Goal: Information Seeking & Learning: Learn about a topic

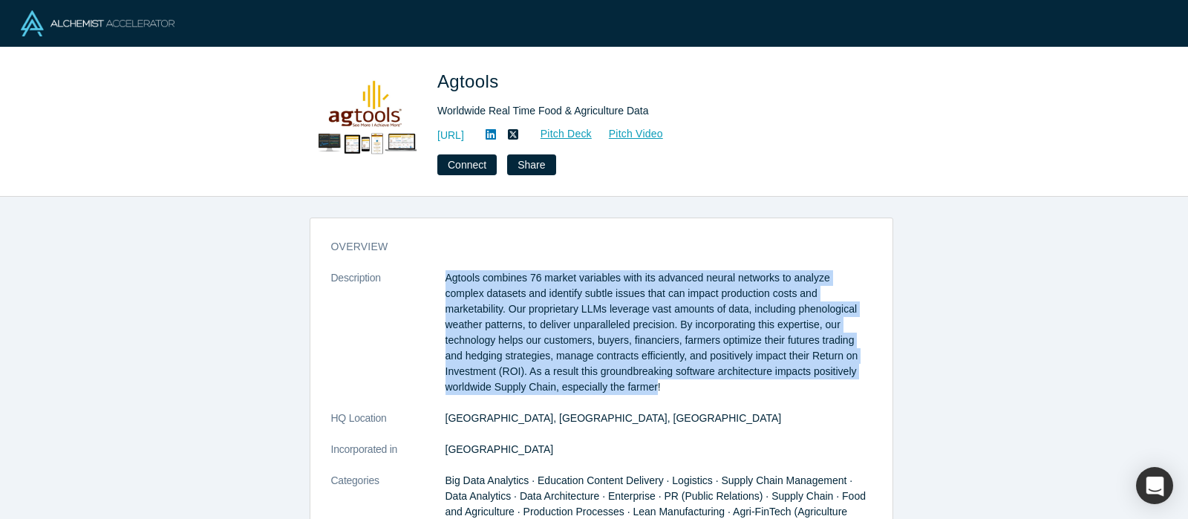
drag, startPoint x: 532, startPoint y: 387, endPoint x: 434, endPoint y: 284, distance: 142.8
copy dl "Agtools combines 76 market variables with its advanced neural networks to analy…"
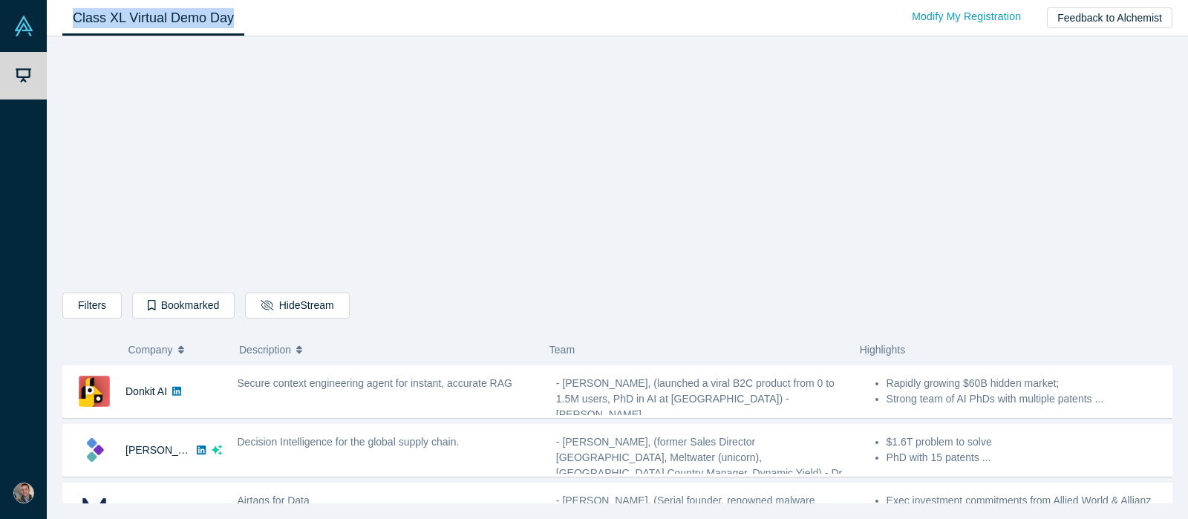
drag, startPoint x: 327, startPoint y: 16, endPoint x: 196, endPoint y: 80, distance: 146.1
click at [65, 23] on div "Class XL Virtual Demo Day Livestream starts in 0-6 days 0-14 hr 0-25 min Modify…" at bounding box center [617, 18] width 1141 height 36
copy link "Class XL Virtual Demo Day"
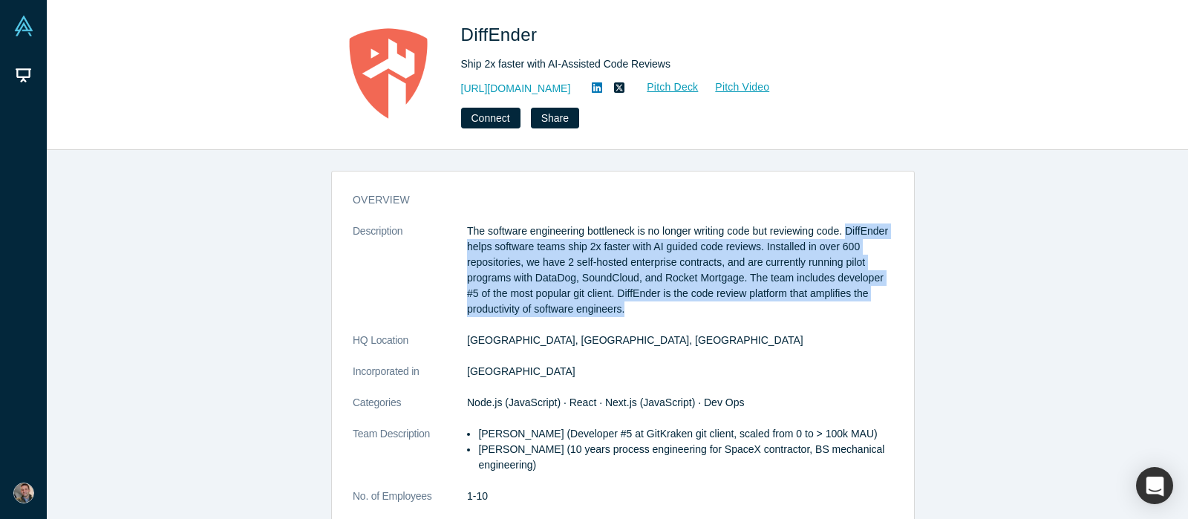
drag, startPoint x: 633, startPoint y: 312, endPoint x: 840, endPoint y: 228, distance: 223.7
click at [840, 228] on p "The software engineering bottleneck is no longer writing code but reviewing cod…" at bounding box center [680, 270] width 426 height 94
copy p "DiffEnder helps software teams ship 2x faster with AI guided code reviews. Inst…"
click at [612, 273] on p "The software engineering bottleneck is no longer writing code but reviewing cod…" at bounding box center [680, 270] width 426 height 94
drag, startPoint x: 643, startPoint y: 309, endPoint x: 842, endPoint y: 232, distance: 214.1
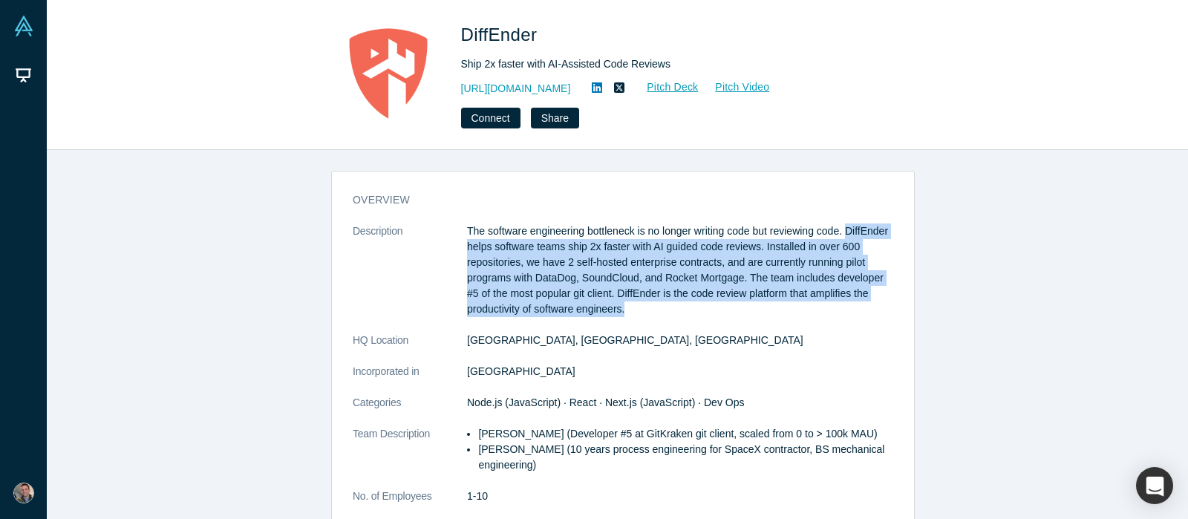
click at [842, 232] on p "The software engineering bottleneck is no longer writing code but reviewing cod…" at bounding box center [680, 270] width 426 height 94
copy p "DiffEnder helps software teams ship 2x faster with AI guided code reviews. Inst…"
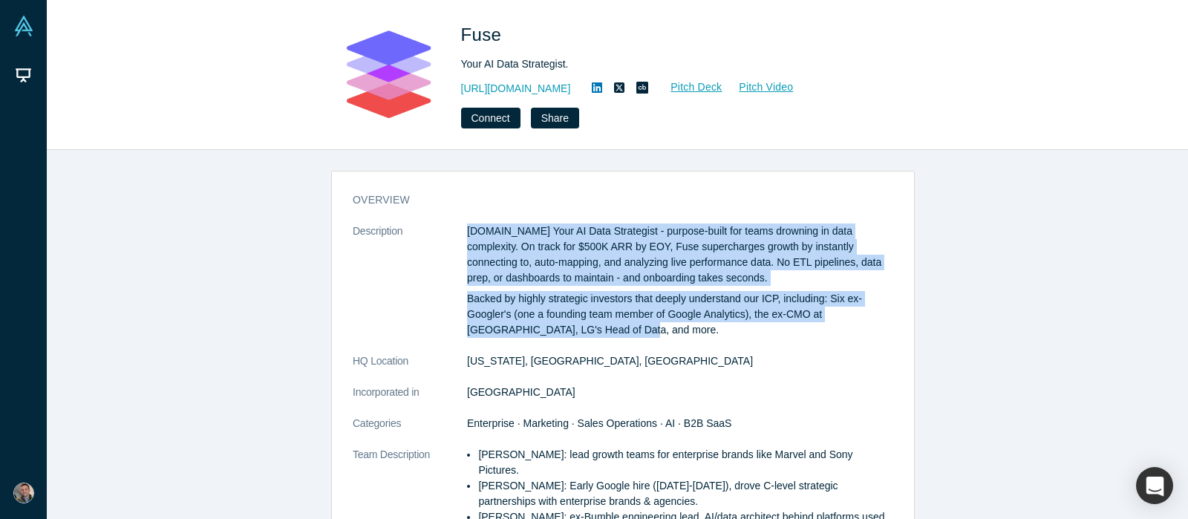
drag, startPoint x: 461, startPoint y: 229, endPoint x: 580, endPoint y: 324, distance: 152.7
click at [580, 324] on div "Fuse.is Your AI Data Strategist - purpose-built for teams drowning in data comp…" at bounding box center [680, 280] width 426 height 114
copy div "Fuse.is Your AI Data Strategist - purpose-built for teams drowning in data comp…"
click at [949, 274] on div "overview Description Fuse.is Your AI Data Strategist - purpose-built for teams …" at bounding box center [623, 340] width 1152 height 380
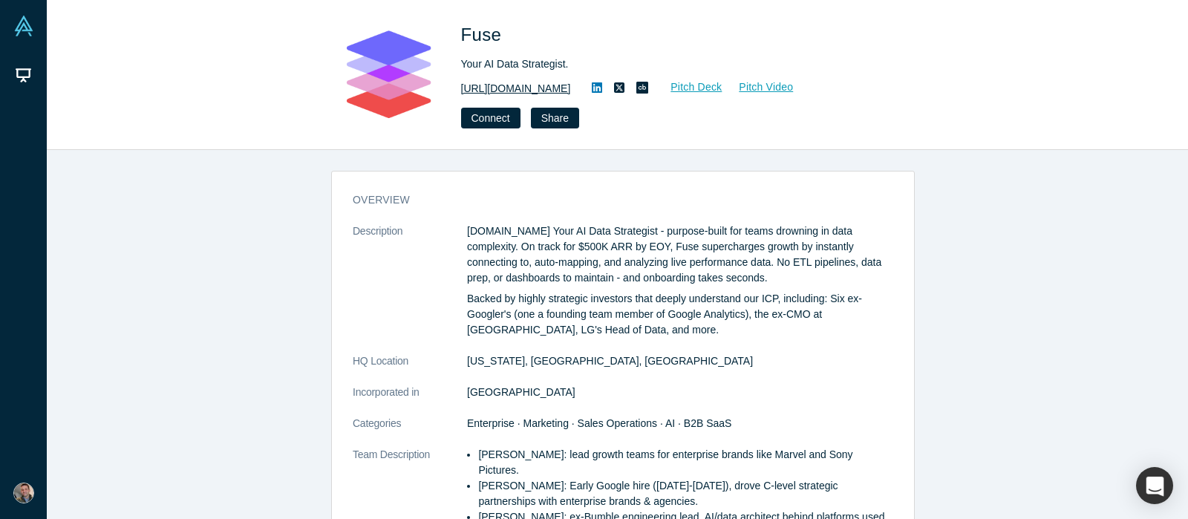
click at [498, 84] on link "http://fuse.is" at bounding box center [516, 89] width 110 height 16
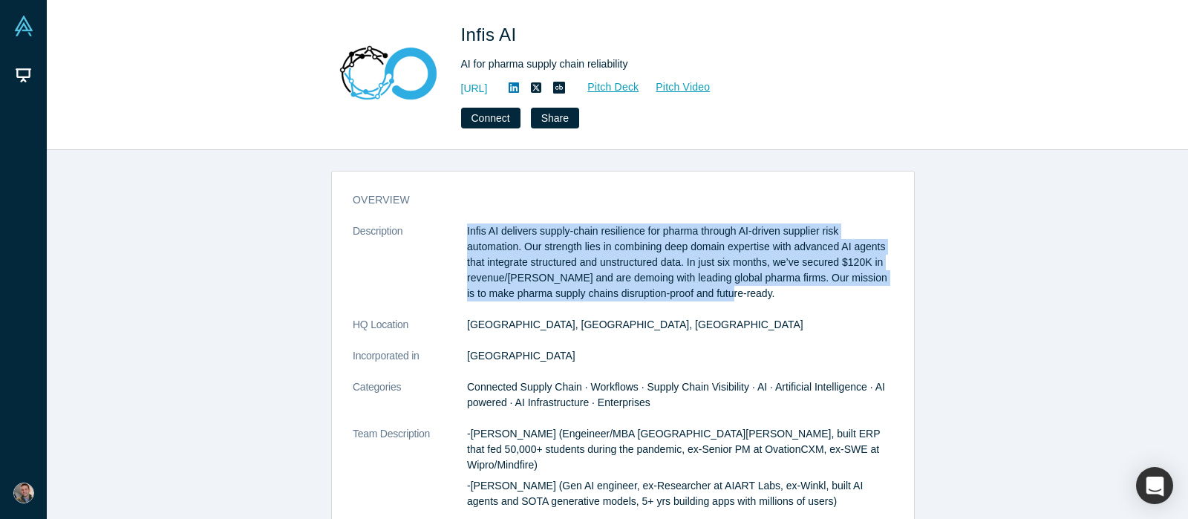
drag, startPoint x: 459, startPoint y: 226, endPoint x: 729, endPoint y: 300, distance: 279.3
click at [729, 300] on dl "Description Infis AI delivers supply-chain resilience for pharma through AI-dri…" at bounding box center [623, 420] width 540 height 395
copy dl "Infis AI delivers supply-chain resilience for pharma through AI-driven supplier…"
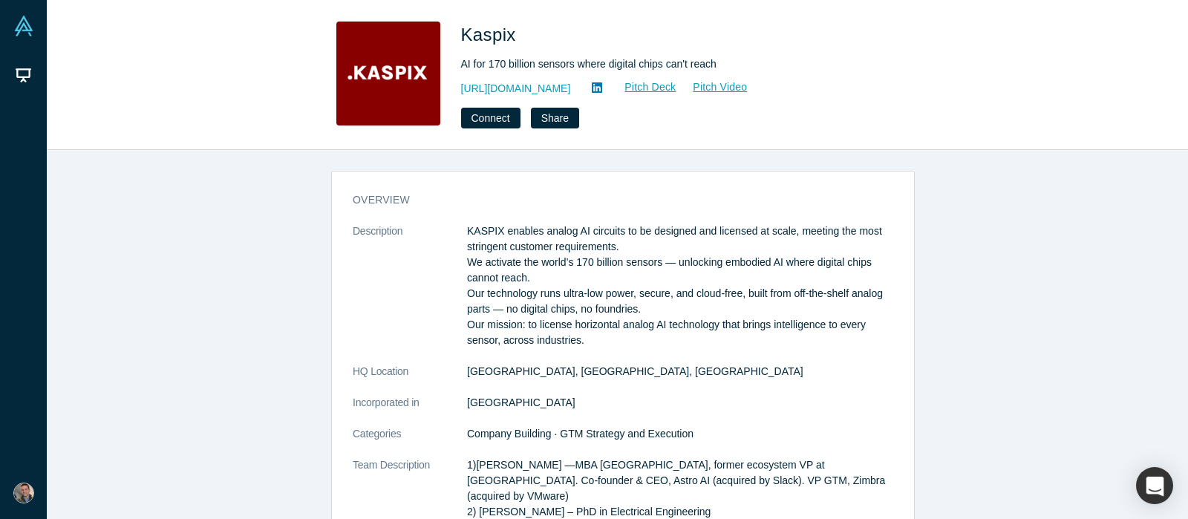
drag, startPoint x: 462, startPoint y: 227, endPoint x: 599, endPoint y: 341, distance: 178.2
click at [599, 341] on p "KASPIX enables analog AI circuits to be designed and licensed at scale, meeting…" at bounding box center [680, 285] width 426 height 125
copy p "KASPIX enables analog AI circuits to be designed and licensed at scale, meeting…"
click at [517, 92] on link "http://kaspix.io" at bounding box center [516, 89] width 110 height 16
click at [734, 247] on p "KASPIX enables analog AI circuits to be designed and licensed at scale, meeting…" at bounding box center [680, 285] width 426 height 125
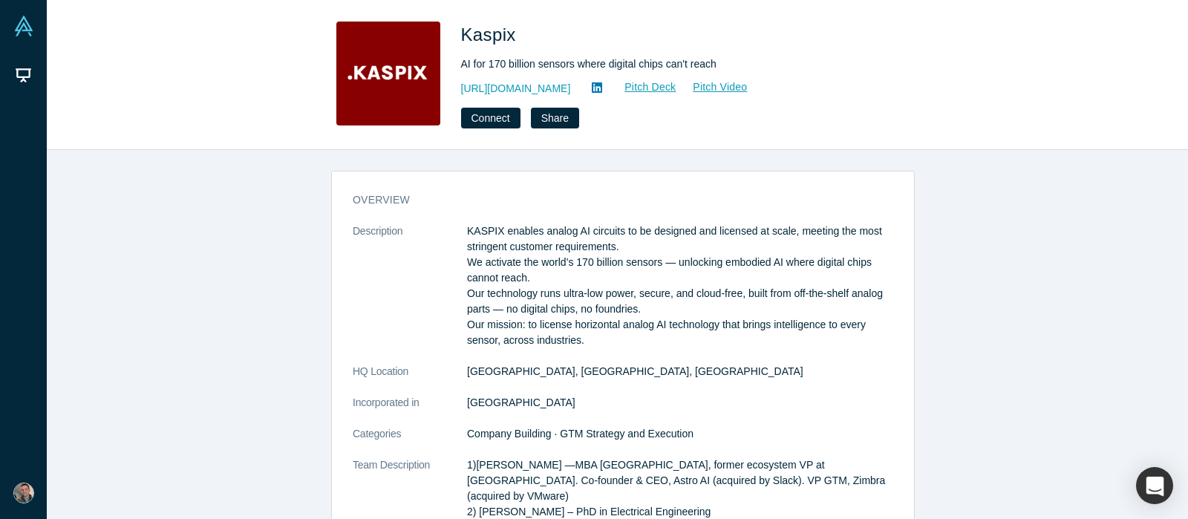
drag, startPoint x: 629, startPoint y: 341, endPoint x: 460, endPoint y: 220, distance: 208.5
click at [460, 220] on div "overview Description KASPIX enables analog AI circuits to be designed and licen…" at bounding box center [623, 527] width 582 height 691
copy p "KASPIX enables analog AI circuits to be designed and licensed at scale, meeting…"
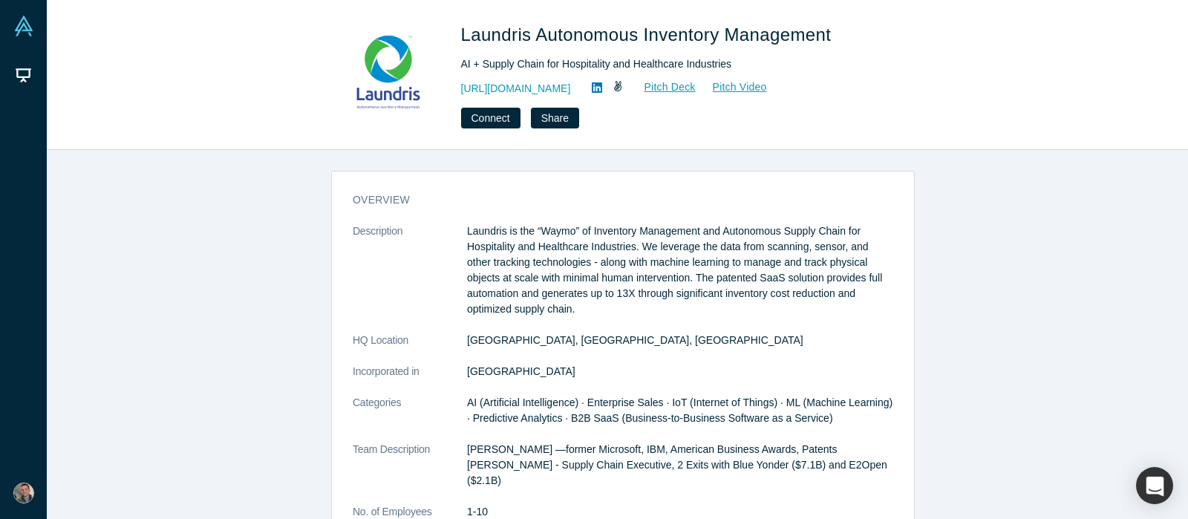
click at [648, 281] on p "Laundris is the “Waymo” of Inventory Management and Autonomous Supply Chain for…" at bounding box center [680, 270] width 426 height 94
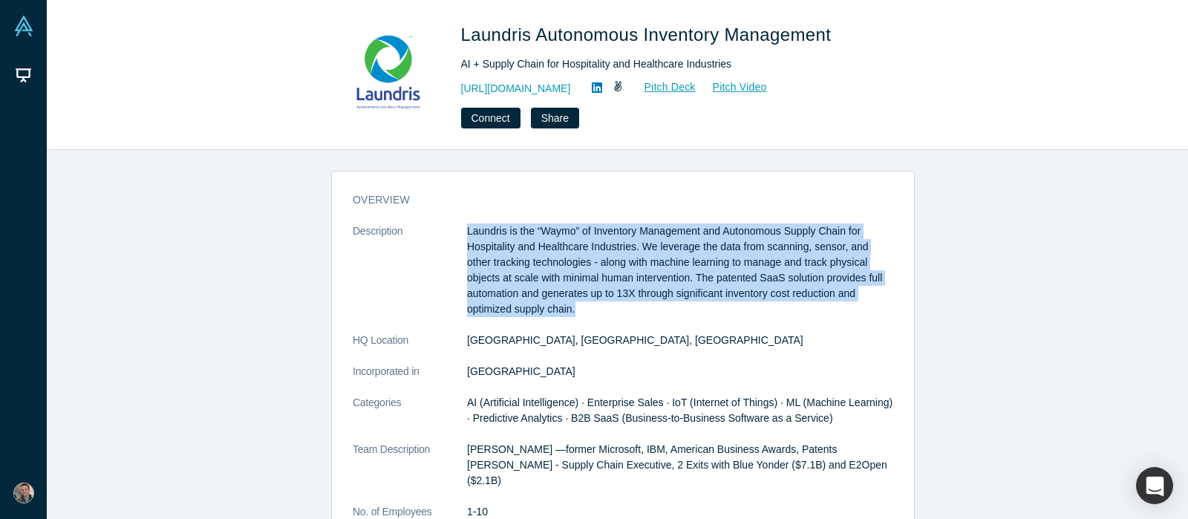
drag, startPoint x: 459, startPoint y: 226, endPoint x: 557, endPoint y: 305, distance: 126.1
click at [557, 305] on dl "Description Laundris is the “Waymo” of Inventory Management and Autonomous Supp…" at bounding box center [623, 441] width 540 height 436
copy dl "Laundris is the “Waymo” of Inventory Management and Autonomous Supply Chain for…"
click at [519, 86] on link "https://www.laundris.com" at bounding box center [516, 89] width 110 height 16
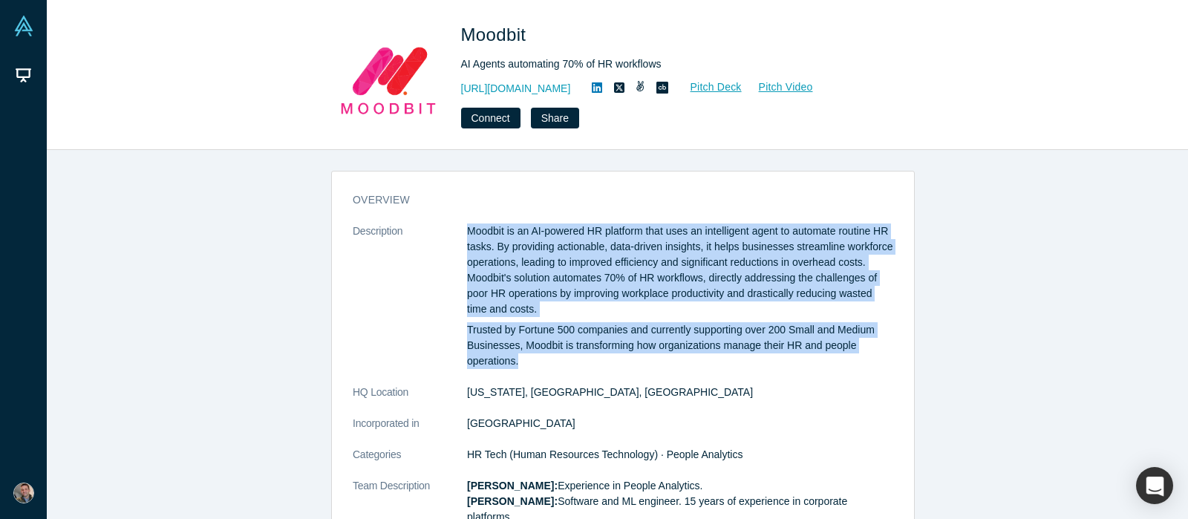
drag, startPoint x: 461, startPoint y: 231, endPoint x: 597, endPoint y: 361, distance: 187.9
click at [597, 361] on div "Moodbit is an AI-powered HR platform that uses an intelligent agent to automate…" at bounding box center [680, 295] width 426 height 145
copy div "Moodbit is an AI-powered HR platform that uses an intelligent agent to automate…"
click at [517, 86] on link "http://mymoodbit.com/" at bounding box center [516, 89] width 110 height 16
copy div "Moodbit is an AI-powered HR platform that uses an intelligent agent to automate…"
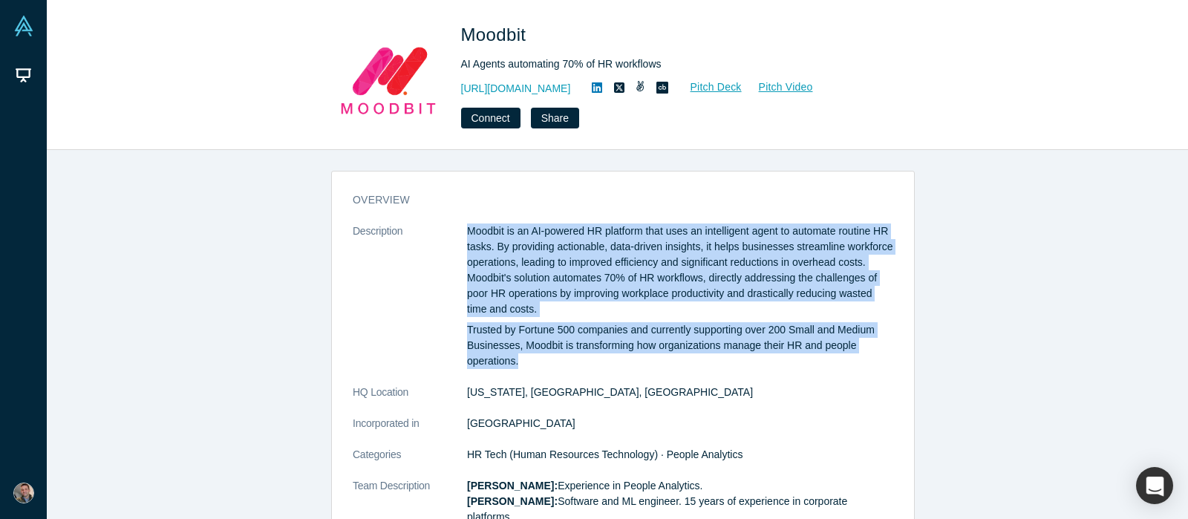
click at [612, 314] on p "Moodbit is an AI-powered HR platform that uses an intelligent agent to automate…" at bounding box center [680, 270] width 426 height 94
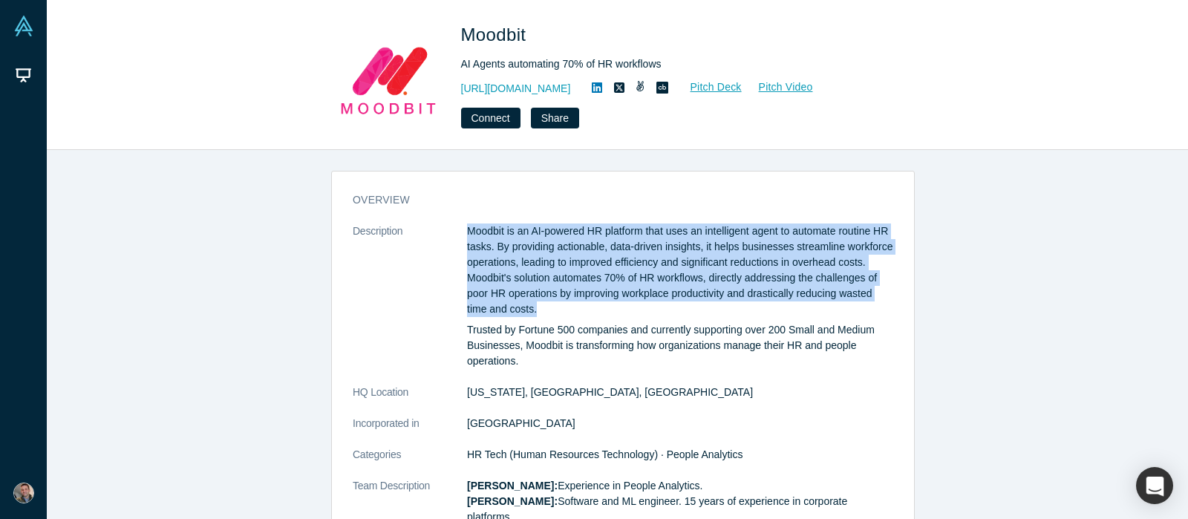
drag, startPoint x: 622, startPoint y: 310, endPoint x: 457, endPoint y: 230, distance: 182.9
click at [457, 230] on dl "Description Moodbit is an AI-powered HR platform that uses an intelligent agent…" at bounding box center [623, 428] width 540 height 410
copy dl "Moodbit is an AI-powered HR platform that uses an intelligent agent to automate…"
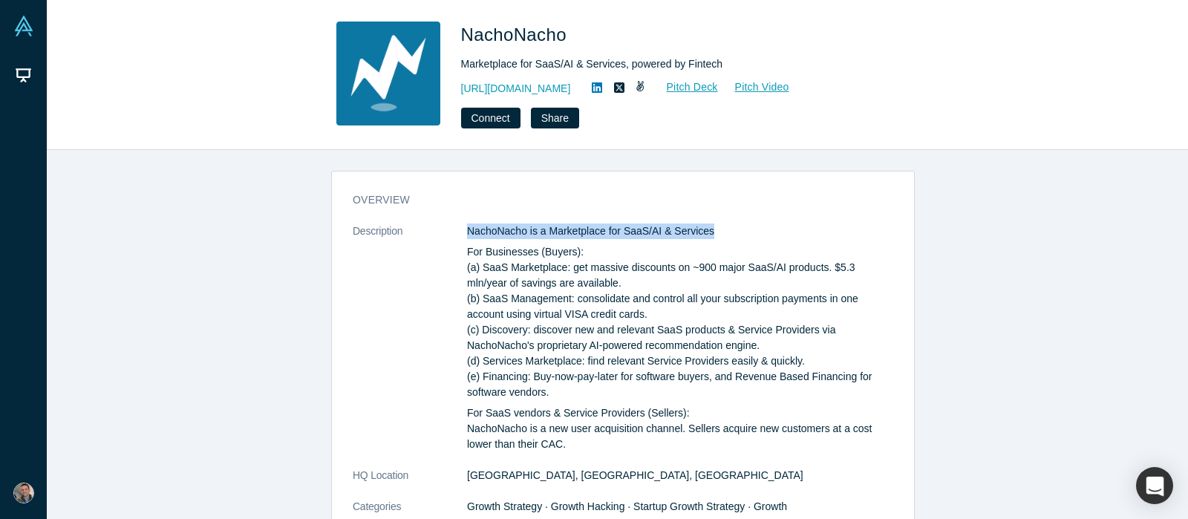
drag, startPoint x: 459, startPoint y: 226, endPoint x: 704, endPoint y: 223, distance: 244.2
click at [704, 223] on div "overview Description NachoNacho is a Marketplace for SaaS/AI & Services For Bus…" at bounding box center [623, 447] width 582 height 530
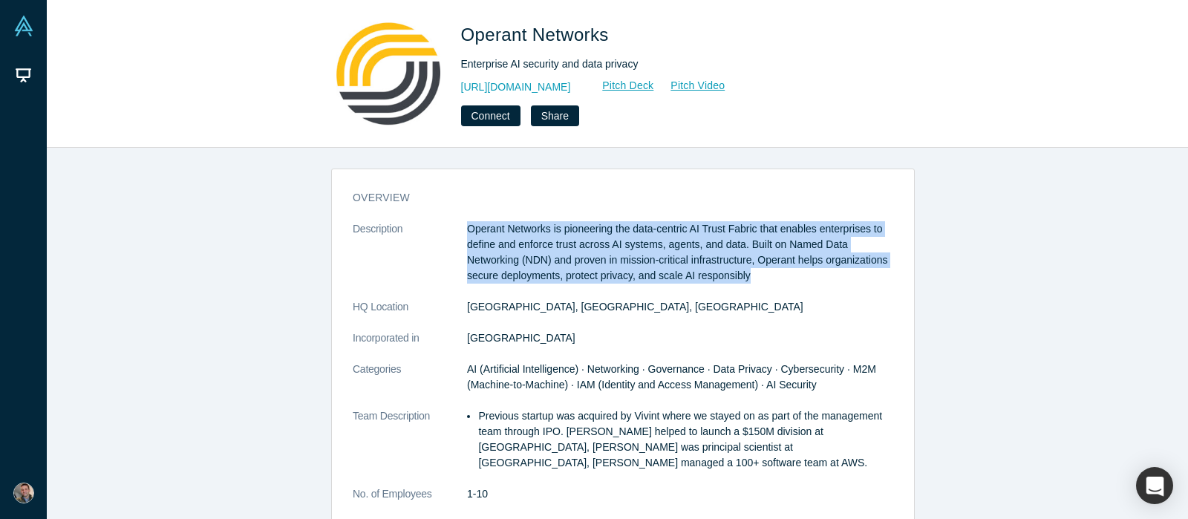
drag, startPoint x: 461, startPoint y: 227, endPoint x: 750, endPoint y: 279, distance: 294.1
click at [750, 279] on p "Operant Networks is pioneering the data-centric AI Trust Fabric that enables en…" at bounding box center [680, 252] width 426 height 62
copy p "Operant Networks is pioneering the data-centric AI Trust Fabric that enables en…"
click at [571, 90] on link "[URL][DOMAIN_NAME]" at bounding box center [516, 87] width 110 height 16
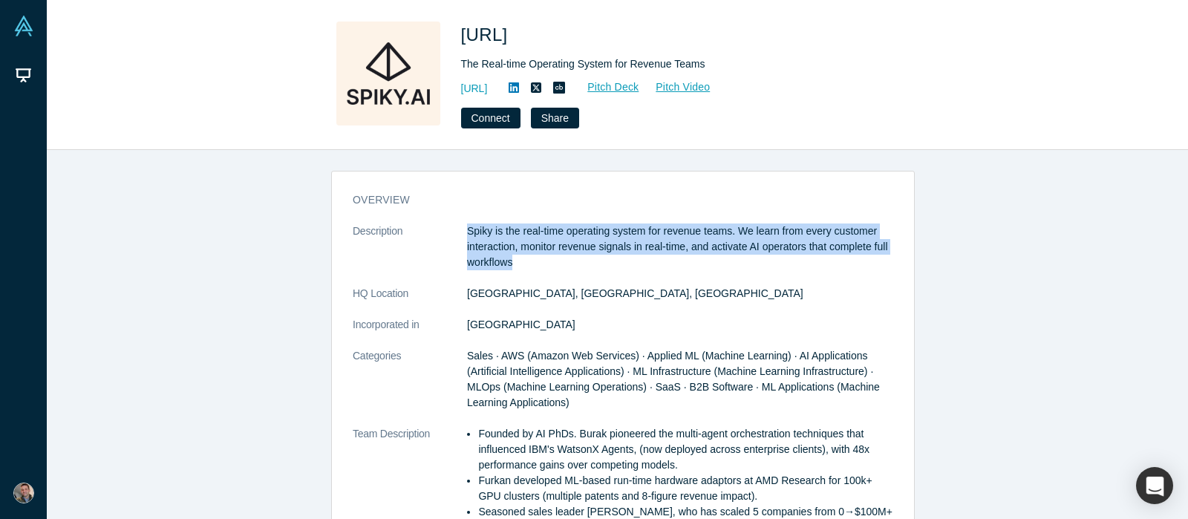
drag, startPoint x: 528, startPoint y: 263, endPoint x: 461, endPoint y: 231, distance: 74.7
click at [467, 231] on p "Spiky is the real-time operating system for revenue teams. We learn from every …" at bounding box center [680, 246] width 426 height 47
copy p "Spiky is the real-time operating system for revenue teams. We learn from every …"
click at [488, 92] on link "https://spiky.ai/" at bounding box center [474, 89] width 27 height 16
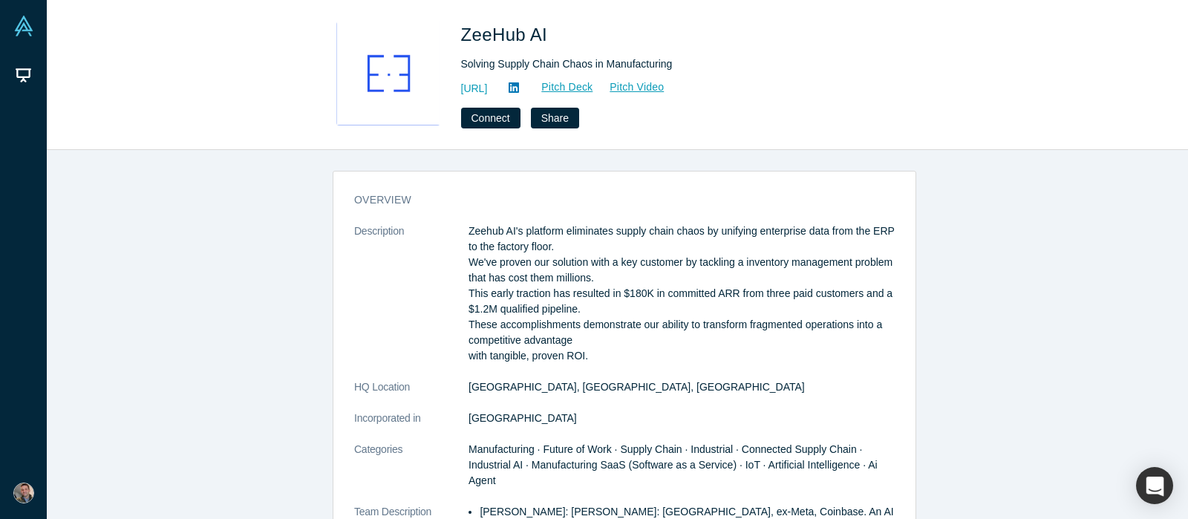
drag, startPoint x: 462, startPoint y: 229, endPoint x: 583, endPoint y: 361, distance: 178.6
click at [583, 361] on p "Zeehub AI's platform eliminates supply chain chaos by unifying enterprise data …" at bounding box center [681, 293] width 426 height 140
copy p "Zeehub AI's platform eliminates supply chain chaos by unifying enterprise data …"
